Goal: Task Accomplishment & Management: Use online tool/utility

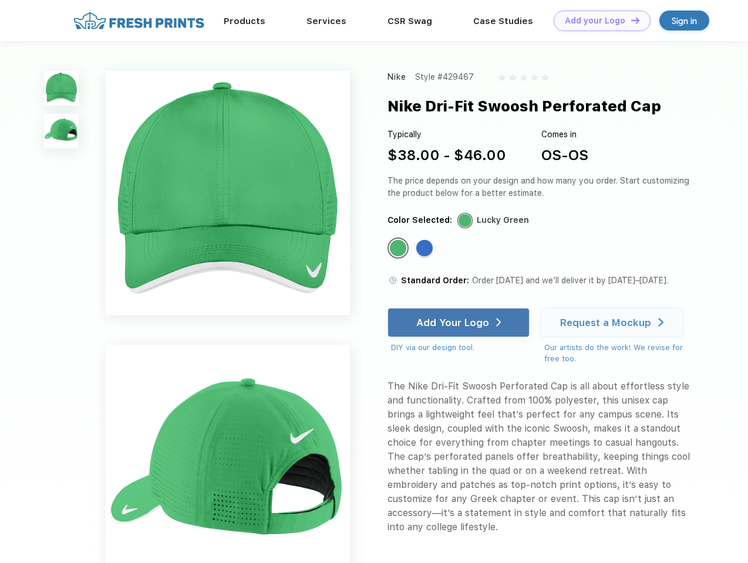
click at [597, 21] on link "Add your Logo Design Tool" at bounding box center [601, 21] width 97 height 21
click at [0, 0] on div "Design Tool" at bounding box center [0, 0] width 0 height 0
click at [630, 20] on link "Add your Logo Design Tool" at bounding box center [601, 21] width 97 height 21
click at [62, 88] on img at bounding box center [61, 88] width 35 height 35
click at [62, 131] on img at bounding box center [61, 131] width 35 height 35
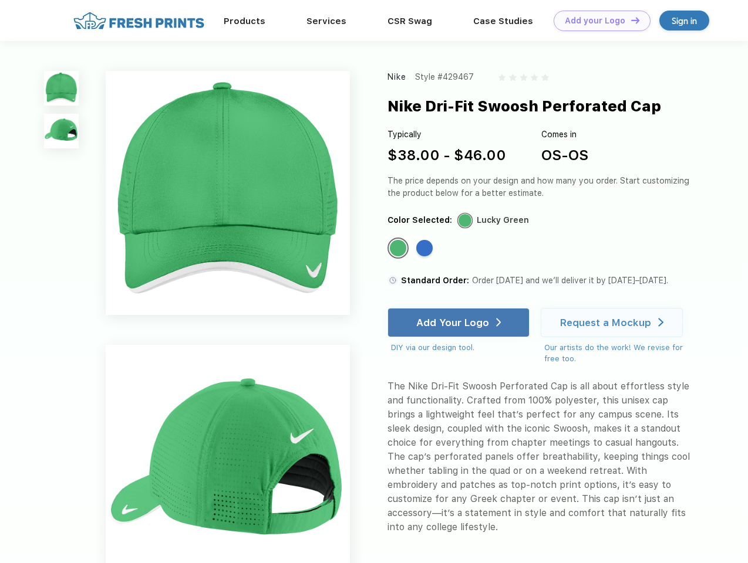
click at [399, 249] on div "Standard Color" at bounding box center [398, 248] width 16 height 16
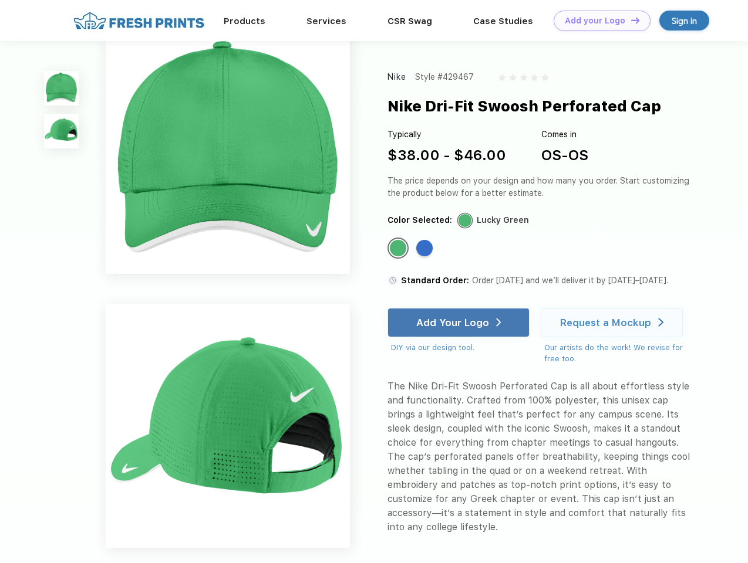
click at [425, 249] on div "Standard Color" at bounding box center [424, 248] width 16 height 16
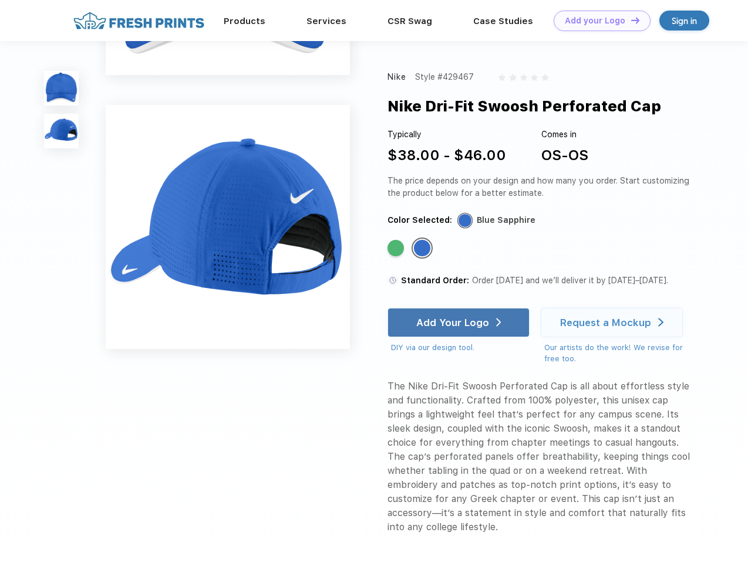
click at [460, 323] on div "Add Your Logo" at bounding box center [452, 323] width 73 height 12
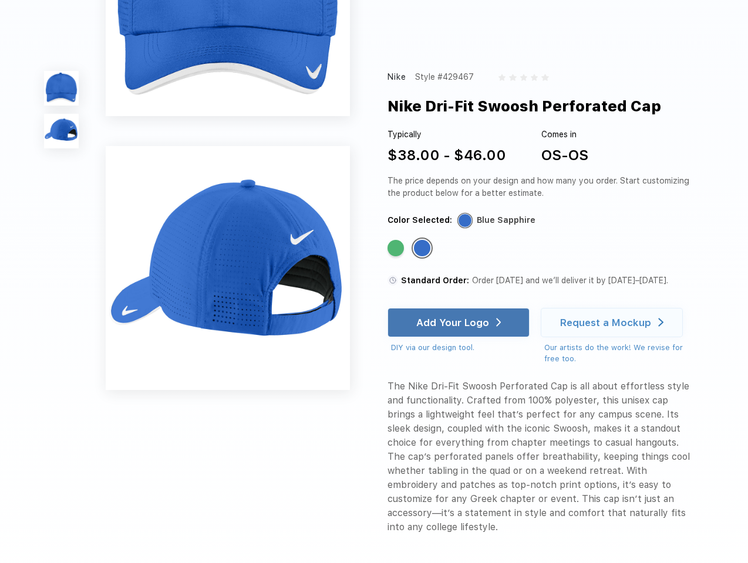
click at [613, 323] on div "Request a Mockup" at bounding box center [605, 323] width 91 height 12
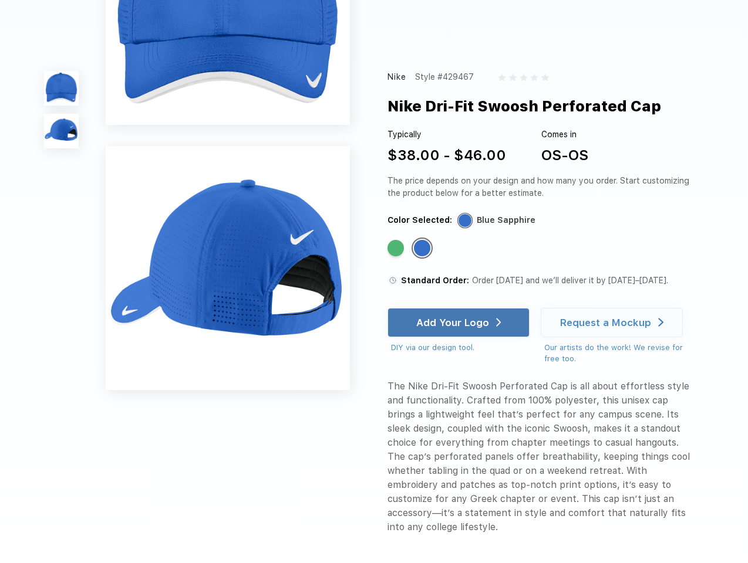
scroll to position [0, 0]
